Goal: Check status: Check status

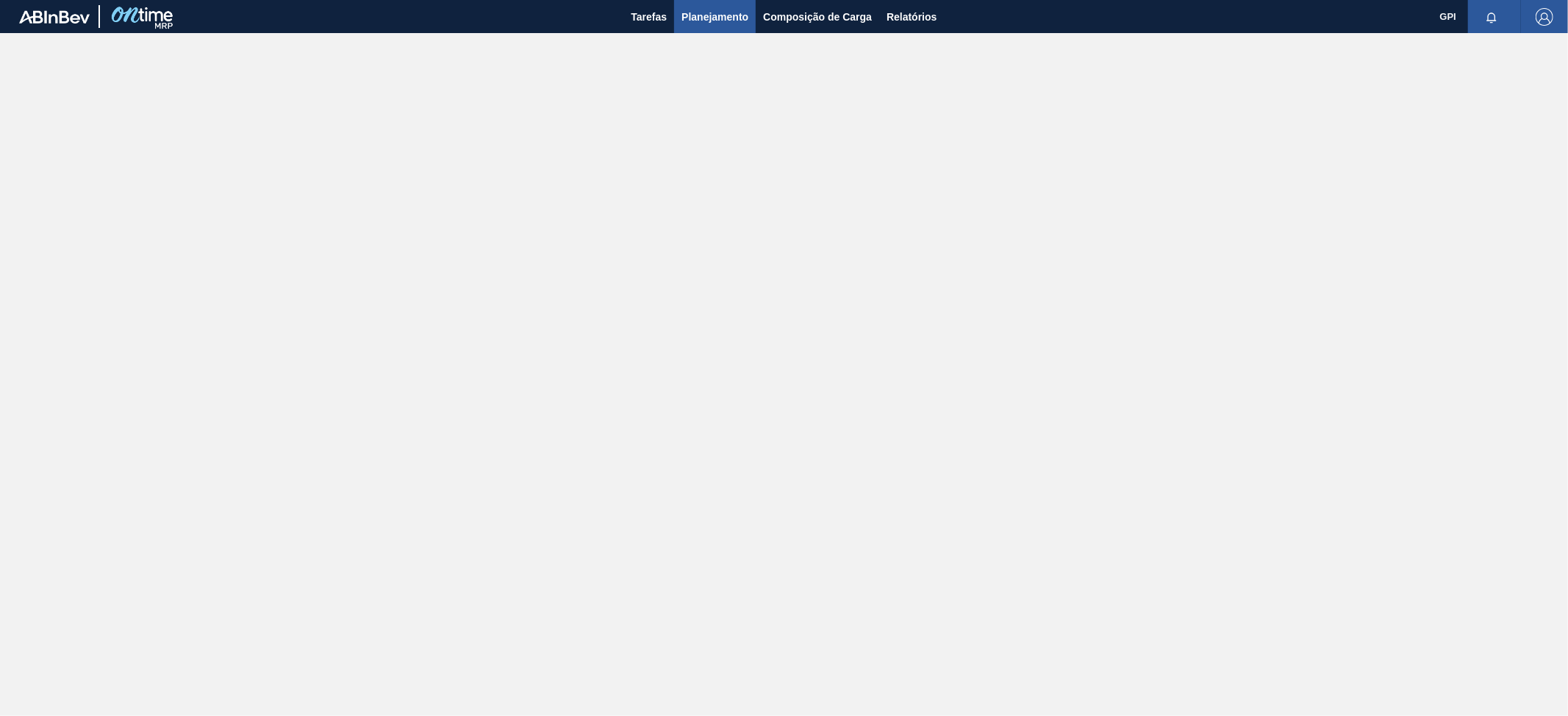
click at [716, 18] on span "Planejamento" at bounding box center [715, 16] width 67 height 17
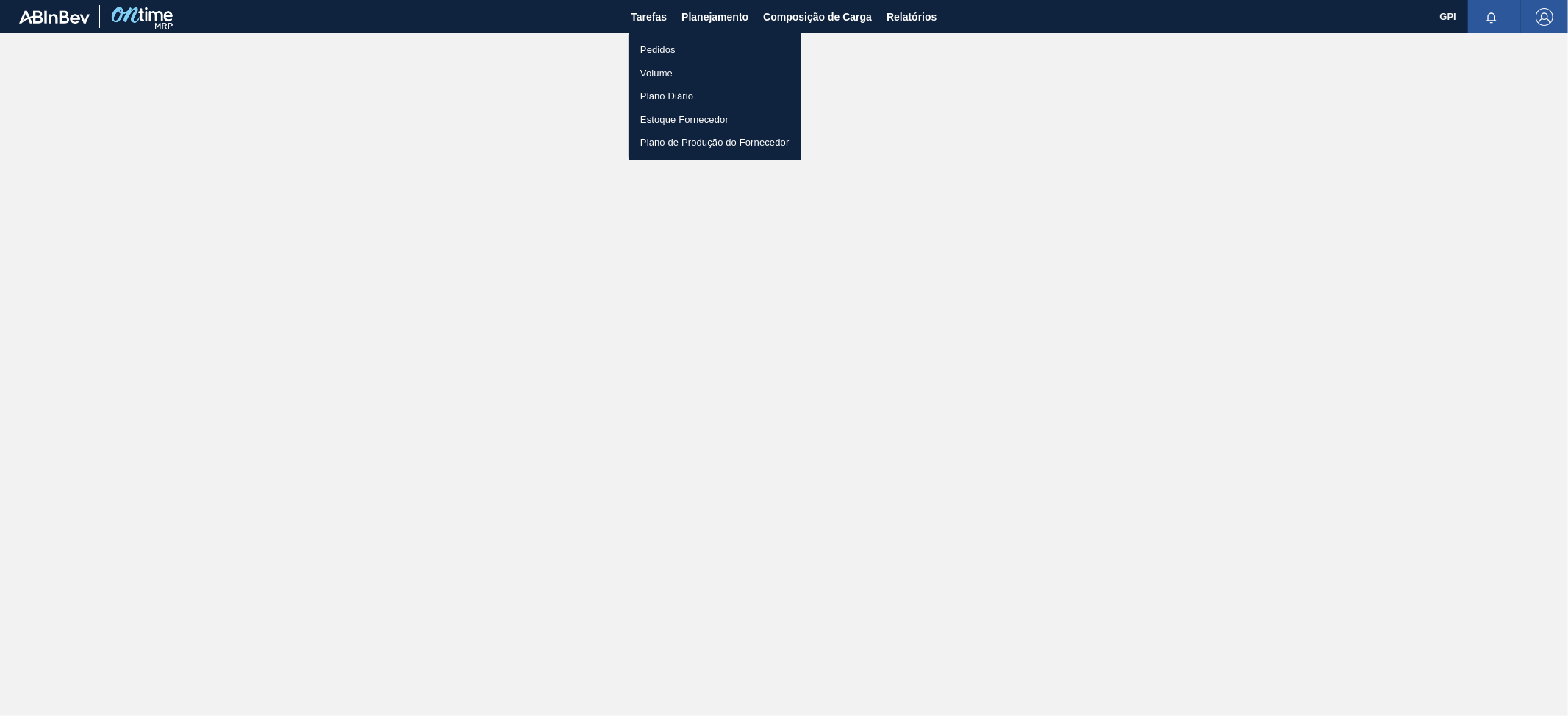
click at [678, 48] on li "Pedidos" at bounding box center [715, 49] width 173 height 23
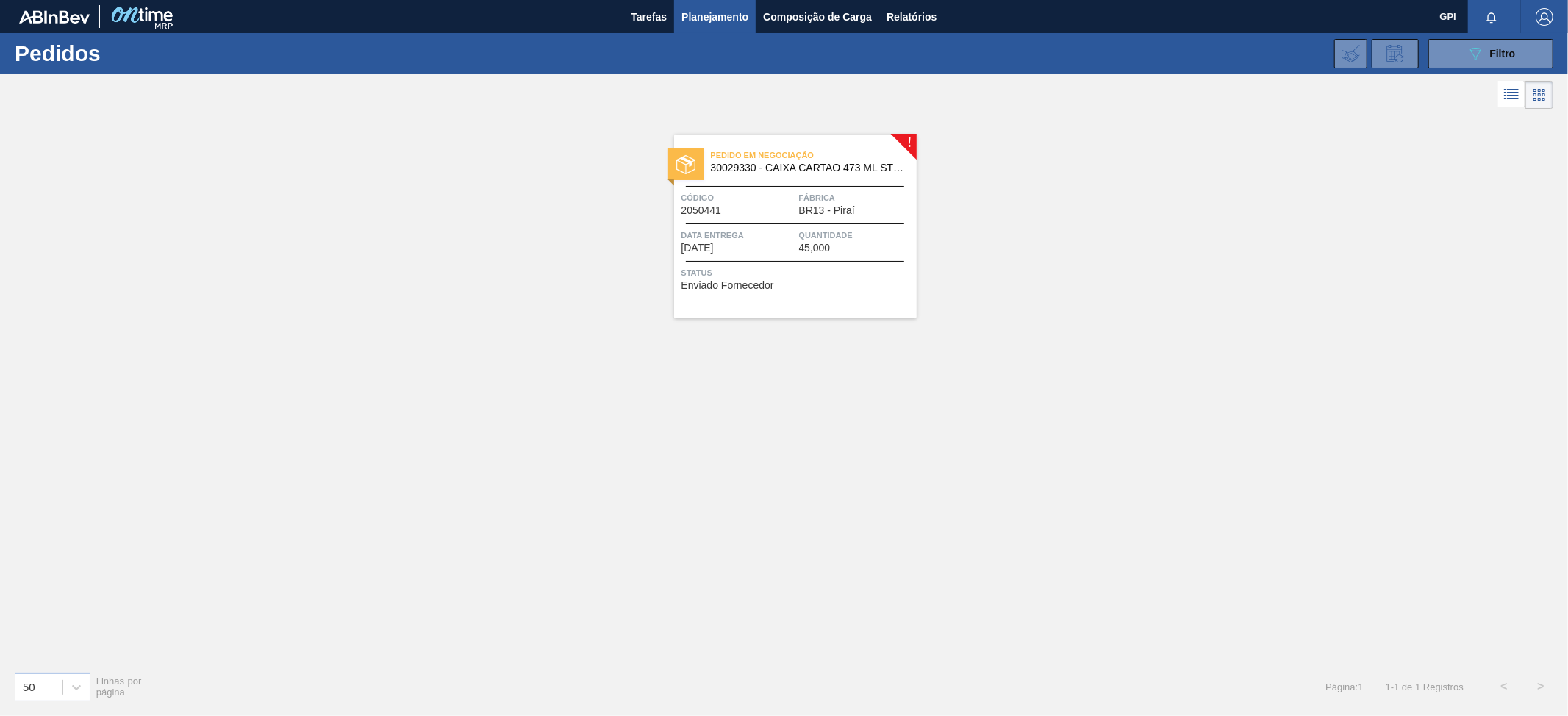
click at [806, 401] on div "! Pedido em Negociação 30029330 - CAIXA CARTAO 473 ML STELLA PURE GOLD C12 Códi…" at bounding box center [784, 386] width 1568 height 547
